Goal: Information Seeking & Learning: Learn about a topic

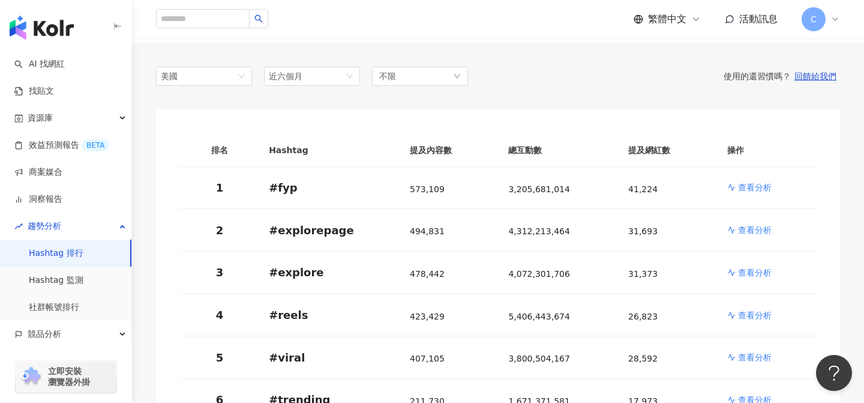
scroll to position [85, 0]
click at [758, 184] on p "查看分析" at bounding box center [755, 188] width 34 height 12
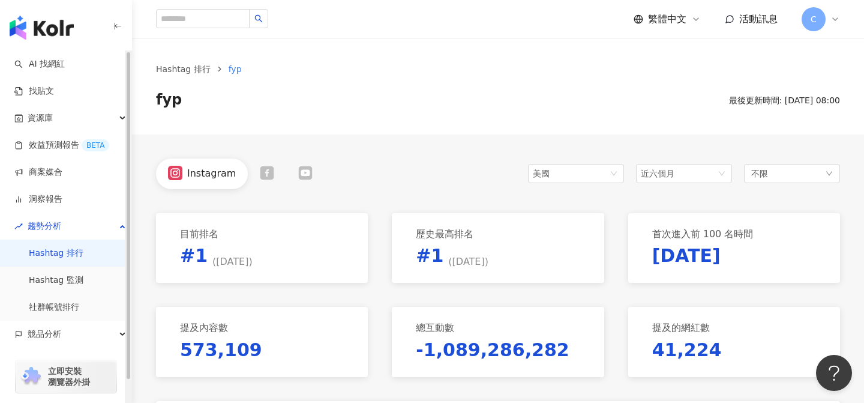
click at [77, 259] on link "Hashtag 排行" at bounding box center [56, 253] width 55 height 12
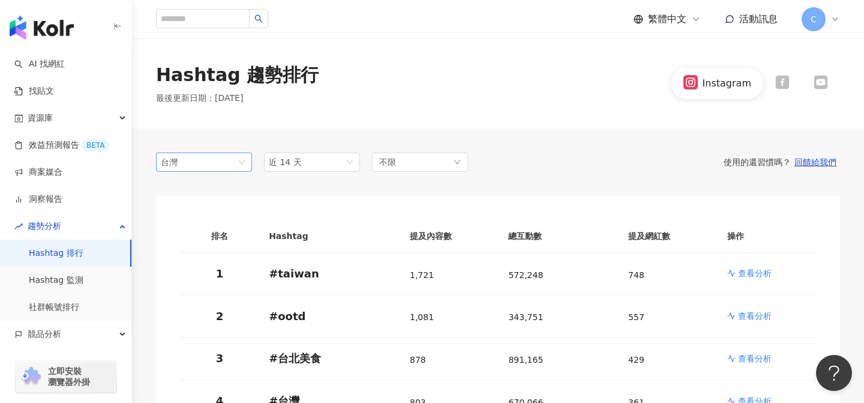
click at [188, 158] on div "台灣" at bounding box center [180, 162] width 39 height 18
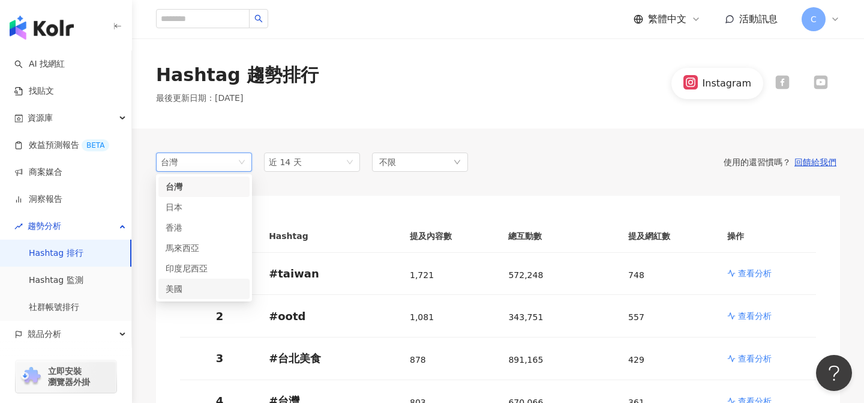
click at [195, 291] on div "美國" at bounding box center [185, 288] width 39 height 13
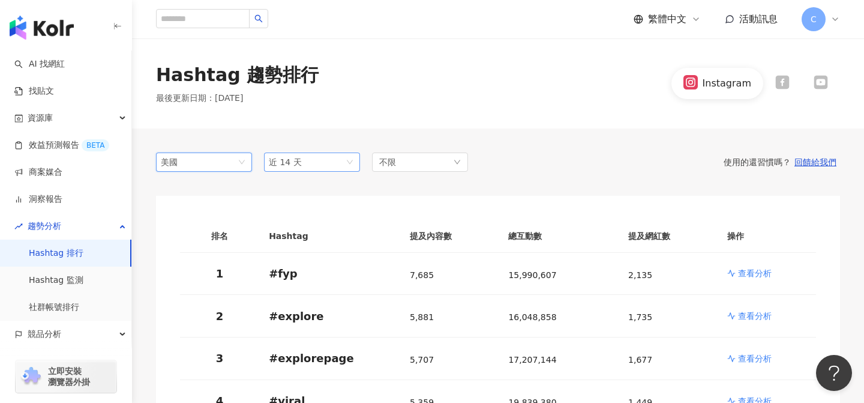
click at [274, 158] on span "近 14 天" at bounding box center [285, 162] width 33 height 10
click at [310, 241] on div "近六個月" at bounding box center [312, 247] width 77 height 13
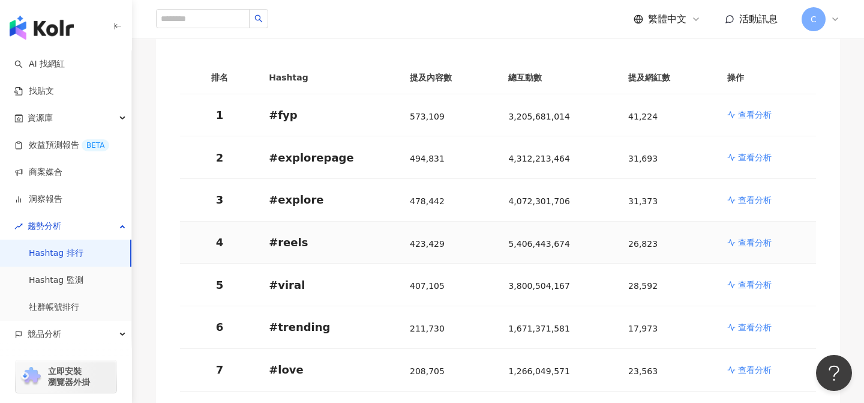
click at [767, 241] on p "查看分析" at bounding box center [755, 243] width 34 height 12
